Goal: Information Seeking & Learning: Learn about a topic

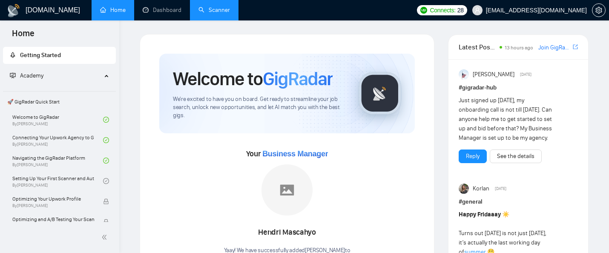
click at [216, 6] on link "Scanner" at bounding box center [215, 9] width 32 height 7
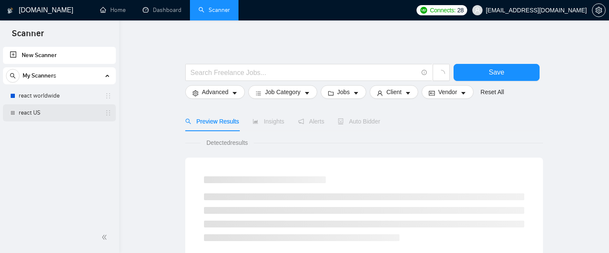
click at [39, 113] on link "react US" at bounding box center [59, 112] width 81 height 17
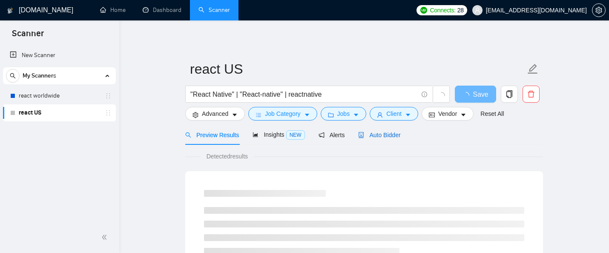
click at [397, 134] on span "Auto Bidder" at bounding box center [379, 135] width 42 height 7
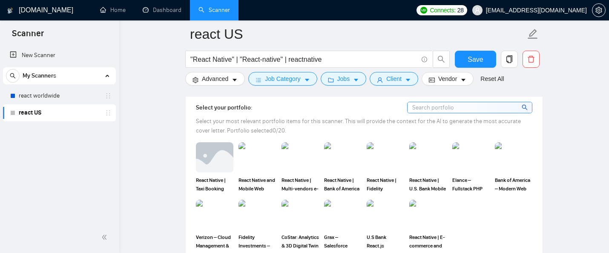
scroll to position [803, 0]
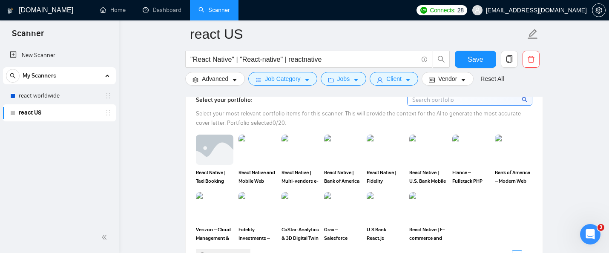
click at [66, 112] on link "react US" at bounding box center [59, 112] width 81 height 17
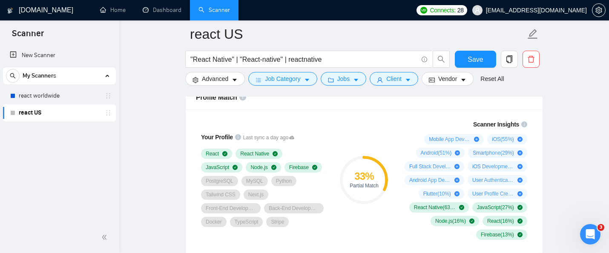
scroll to position [605, 0]
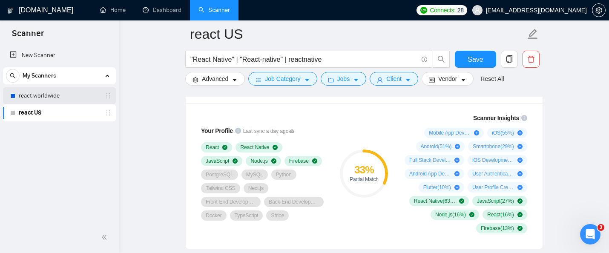
click at [77, 92] on link "react worldwide" at bounding box center [59, 95] width 81 height 17
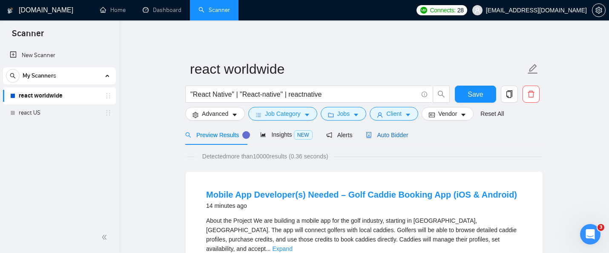
click at [400, 130] on div "Auto Bidder" at bounding box center [387, 134] width 42 height 9
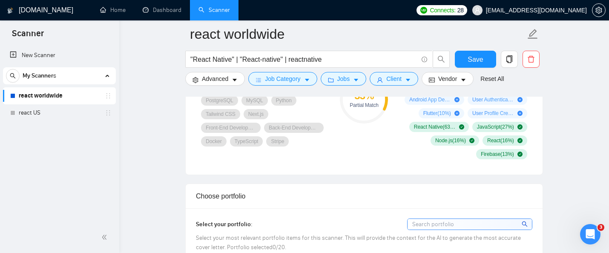
scroll to position [548, 0]
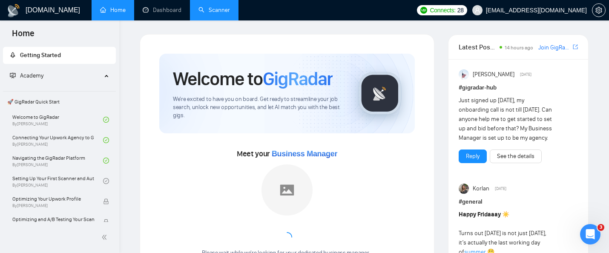
click at [222, 6] on link "Scanner" at bounding box center [215, 9] width 32 height 7
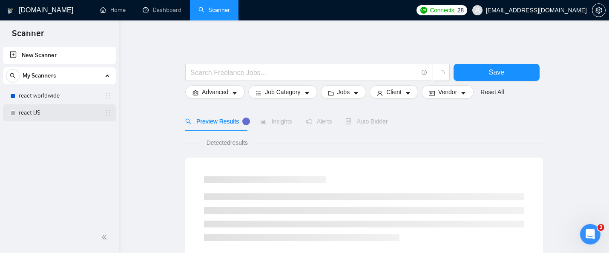
click at [67, 106] on link "react US" at bounding box center [59, 112] width 81 height 17
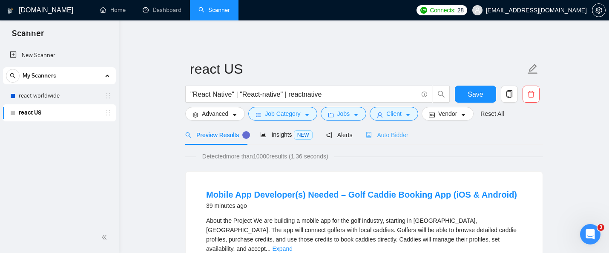
click at [400, 130] on div "Auto Bidder" at bounding box center [387, 135] width 42 height 20
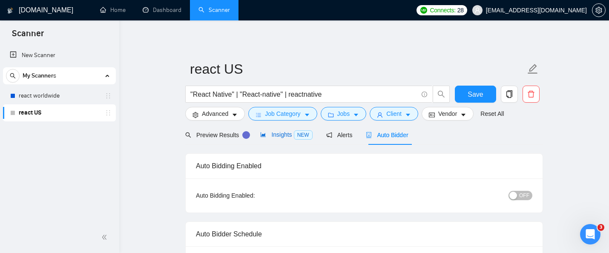
click at [294, 137] on span "Insights NEW" at bounding box center [286, 134] width 52 height 7
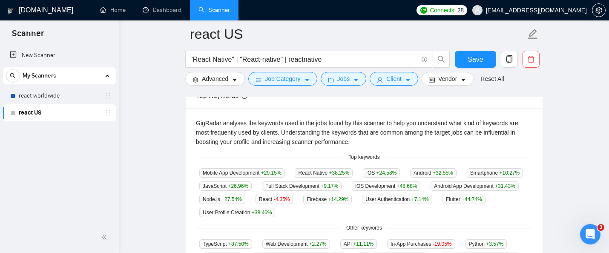
scroll to position [169, 0]
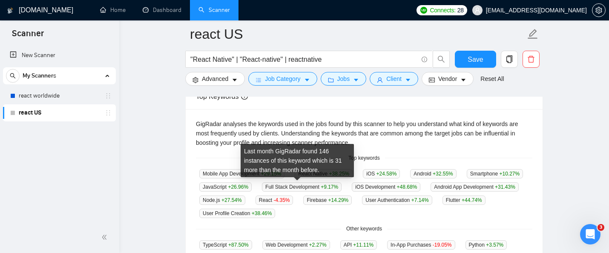
click at [252, 188] on span "JavaScript +26.96 %" at bounding box center [225, 186] width 52 height 9
copy span "JavaScript"
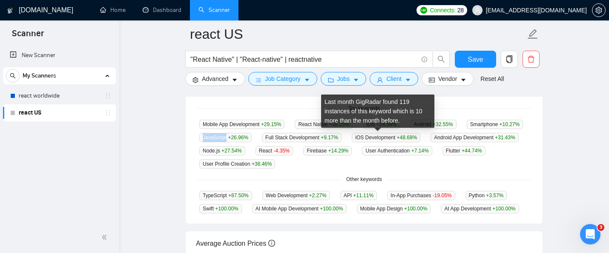
scroll to position [219, 0]
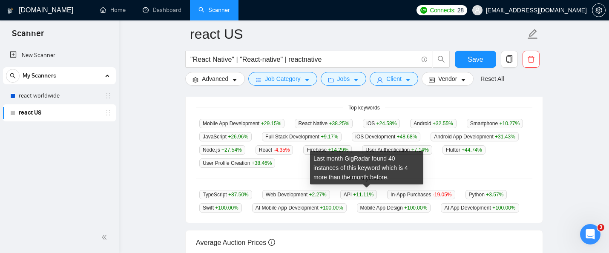
click at [354, 193] on span "API +11.11 %" at bounding box center [358, 194] width 37 height 9
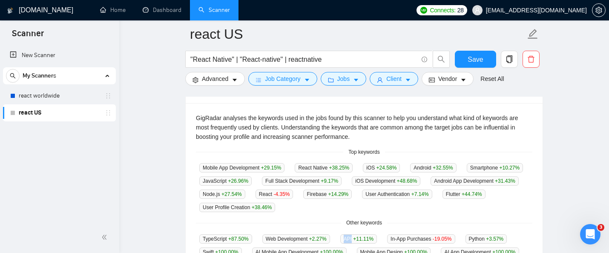
scroll to position [181, 0]
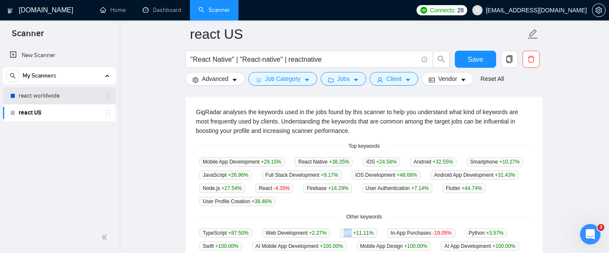
click at [69, 97] on link "react worldwide" at bounding box center [59, 95] width 81 height 17
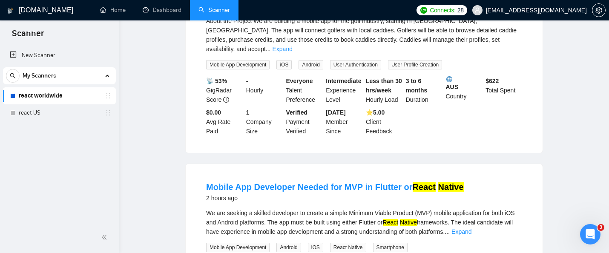
scroll to position [3, 0]
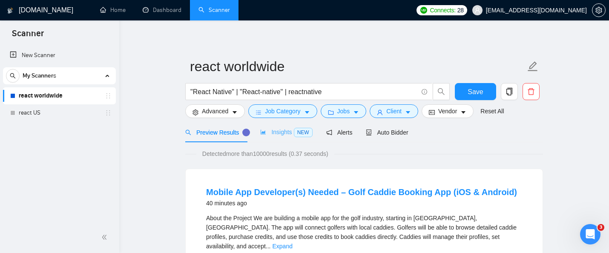
click at [286, 137] on div "Insights NEW" at bounding box center [286, 132] width 52 height 20
